Goal: Transaction & Acquisition: Register for event/course

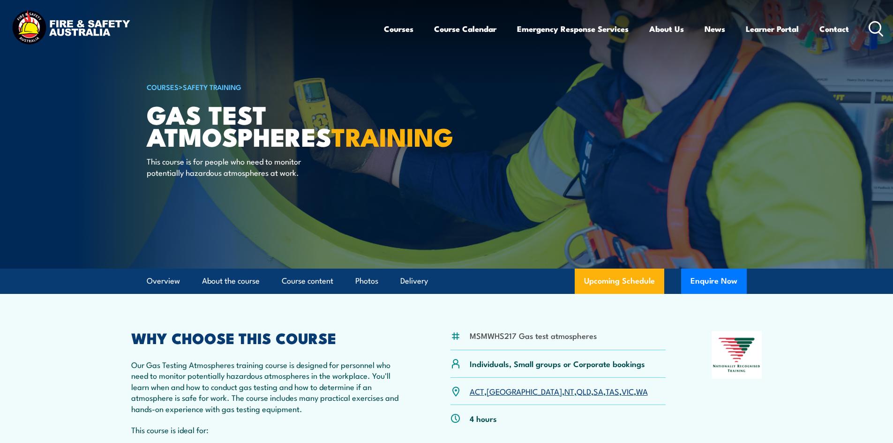
click at [577, 390] on p "ACT , NSW , NT , QLD , SA , TAS , VIC , WA" at bounding box center [559, 391] width 178 height 11
click at [622, 390] on link "VIC" at bounding box center [628, 390] width 12 height 11
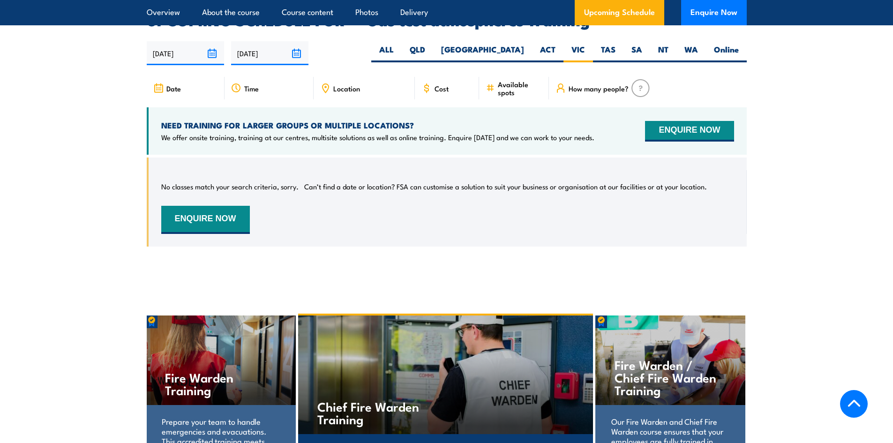
scroll to position [1554, 0]
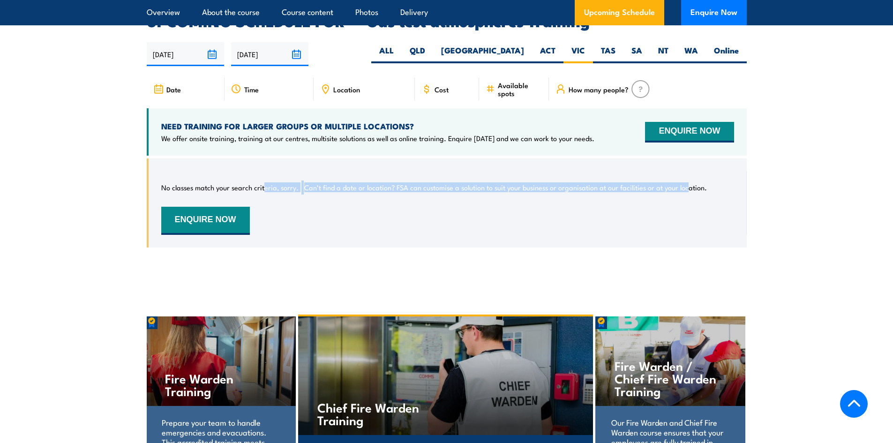
drag, startPoint x: 265, startPoint y: 175, endPoint x: 687, endPoint y: 170, distance: 421.1
click at [687, 171] on div "No classes match your search criteria, sorry. Can’t find a date or location? FS…" at bounding box center [447, 203] width 573 height 64
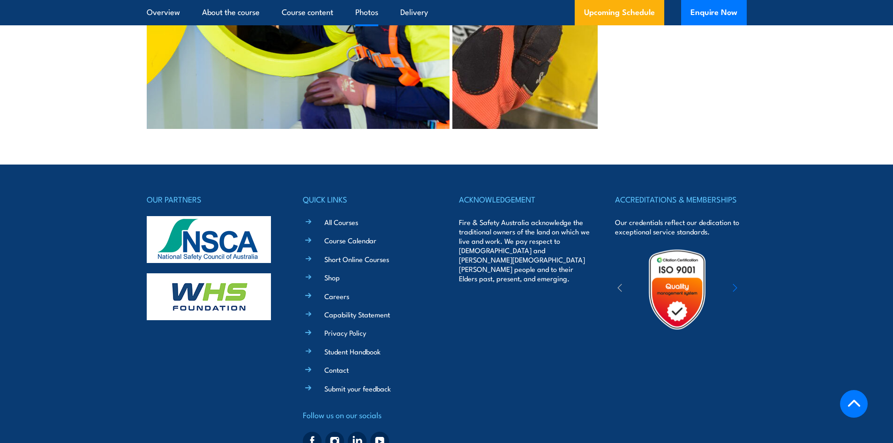
scroll to position [2384, 0]
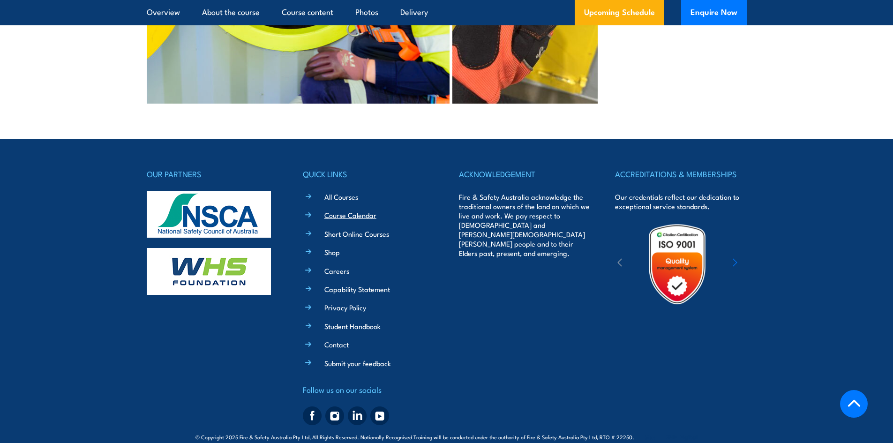
click at [355, 210] on link "Course Calendar" at bounding box center [351, 215] width 52 height 10
click at [336, 210] on link "Course Calendar" at bounding box center [351, 215] width 52 height 10
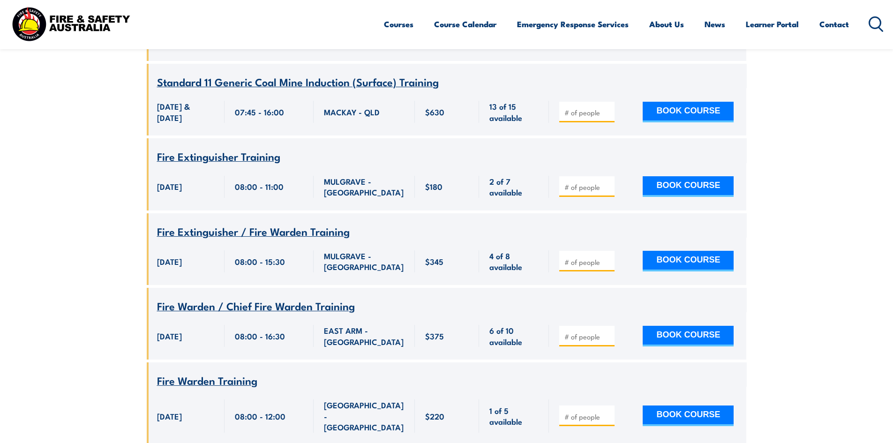
scroll to position [1407, 0]
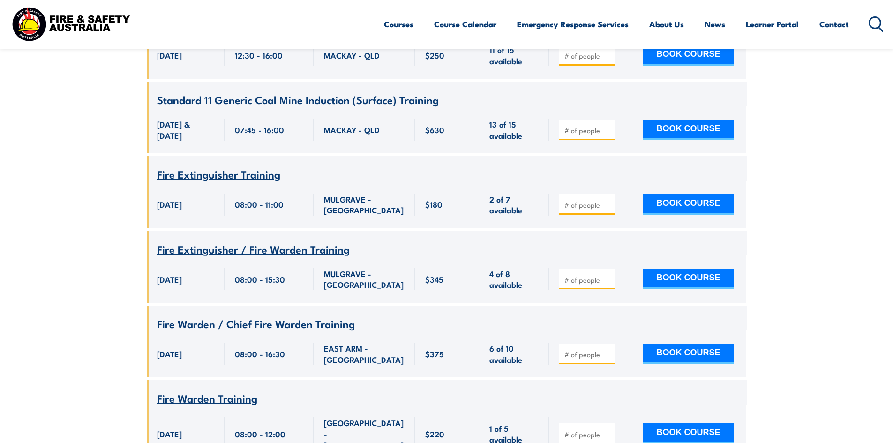
click at [199, 241] on span "Fire Extinguisher / Fire Warden Training" at bounding box center [253, 249] width 193 height 16
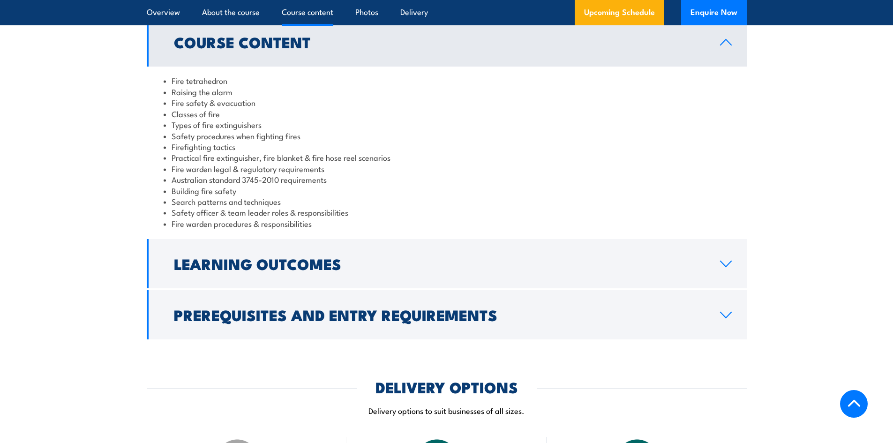
scroll to position [797, 0]
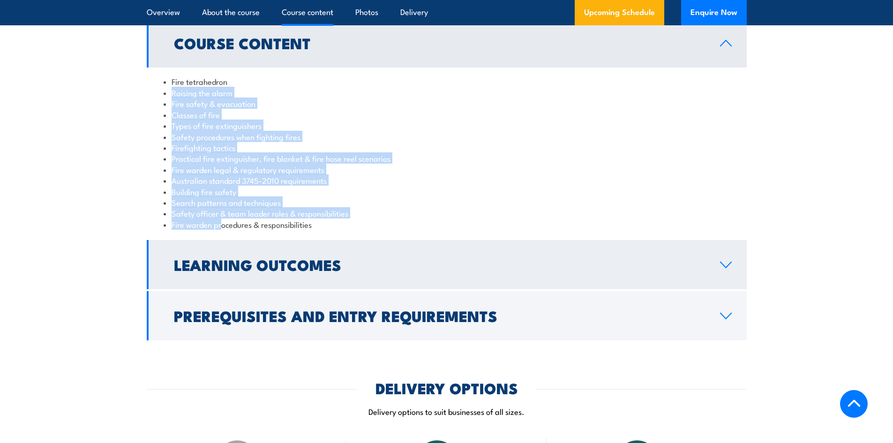
drag, startPoint x: 181, startPoint y: 105, endPoint x: 224, endPoint y: 244, distance: 145.2
click at [222, 226] on ul "Fire tetrahedron Raising the alarm Fire safety & evacuation Classes of fire Typ…" at bounding box center [447, 153] width 566 height 154
click at [242, 264] on h2 "Learning Outcomes" at bounding box center [439, 264] width 531 height 13
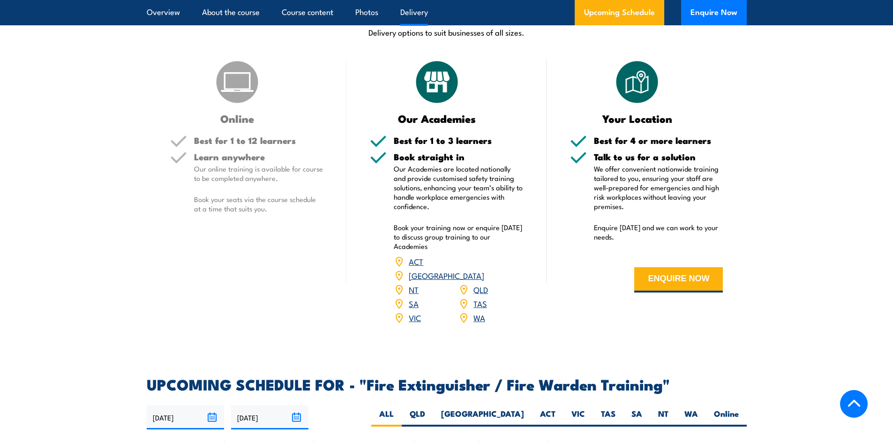
scroll to position [1079, 0]
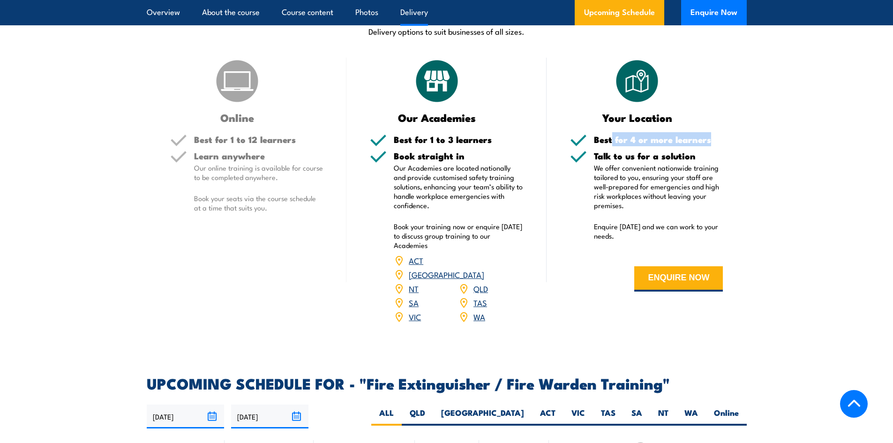
drag, startPoint x: 611, startPoint y: 139, endPoint x: 776, endPoint y: 141, distance: 165.1
click at [776, 141] on section "DELIVERY OPTIONS Delivery options to suit businesses of all sizes. Online Best …" at bounding box center [446, 168] width 893 height 334
click at [611, 189] on p "We offer convenient nationwide training tailored to you, ensuring your staff ar…" at bounding box center [658, 186] width 129 height 47
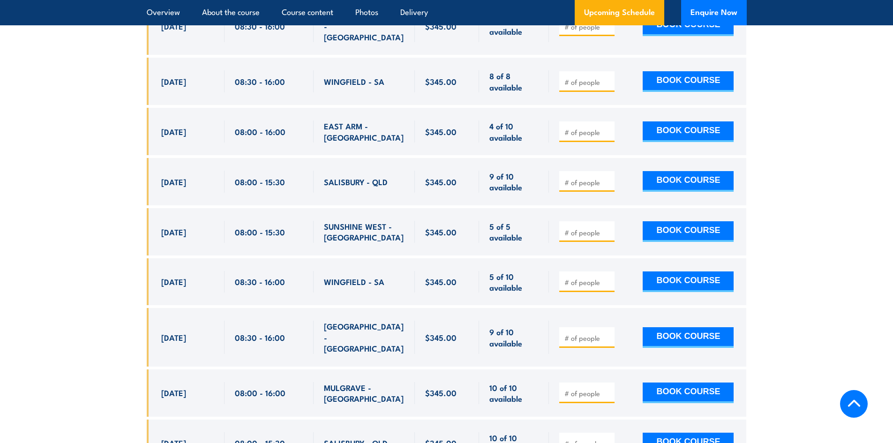
scroll to position [2016, 0]
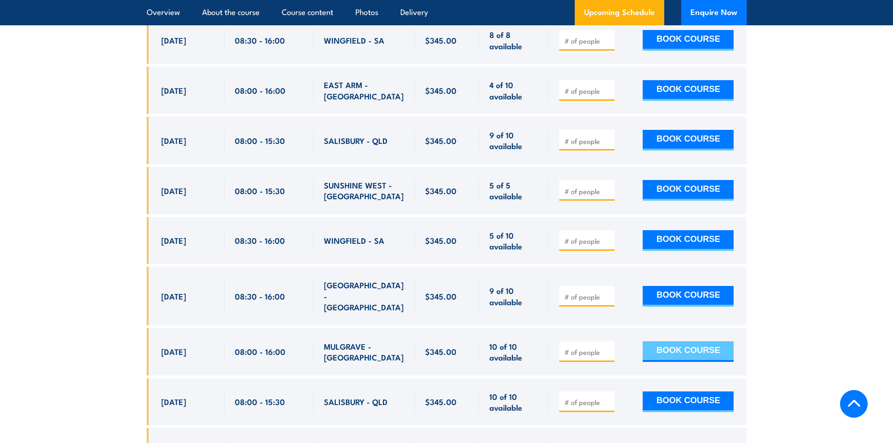
click at [690, 341] on button "BOOK COURSE" at bounding box center [688, 351] width 91 height 21
type input "1"
click at [666, 341] on button "BOOK COURSE" at bounding box center [688, 351] width 91 height 21
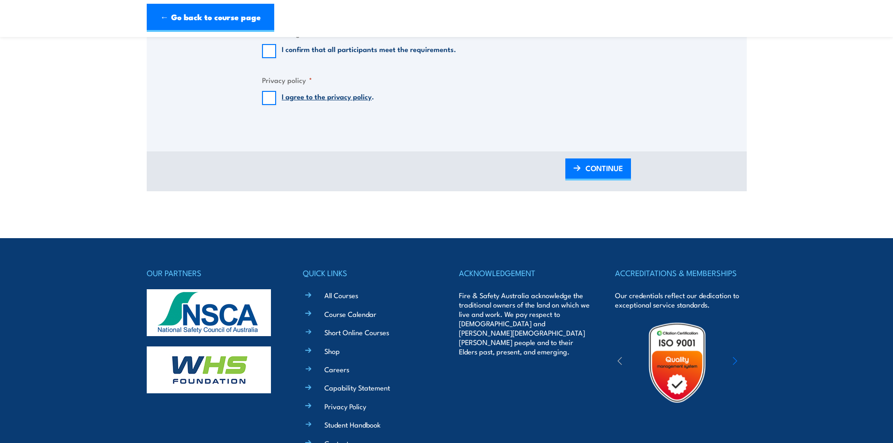
scroll to position [969, 0]
